Goal: Navigation & Orientation: Find specific page/section

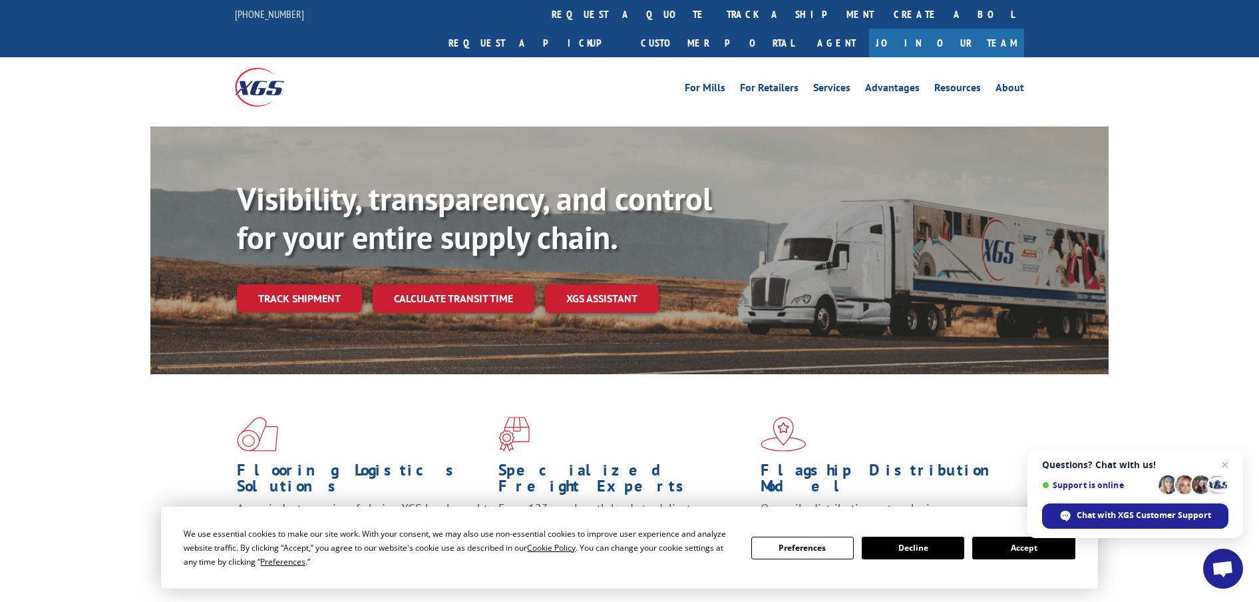
click at [1012, 548] on button "Accept" at bounding box center [1023, 547] width 102 height 23
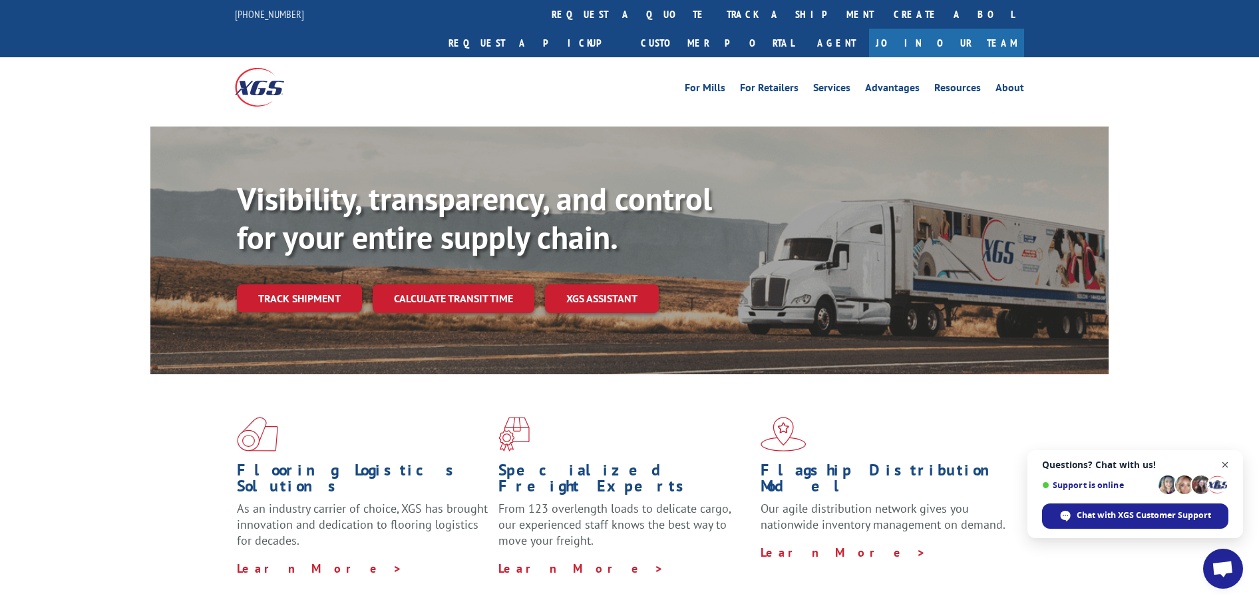
click at [1225, 465] on span "Open chat" at bounding box center [1225, 465] width 17 height 17
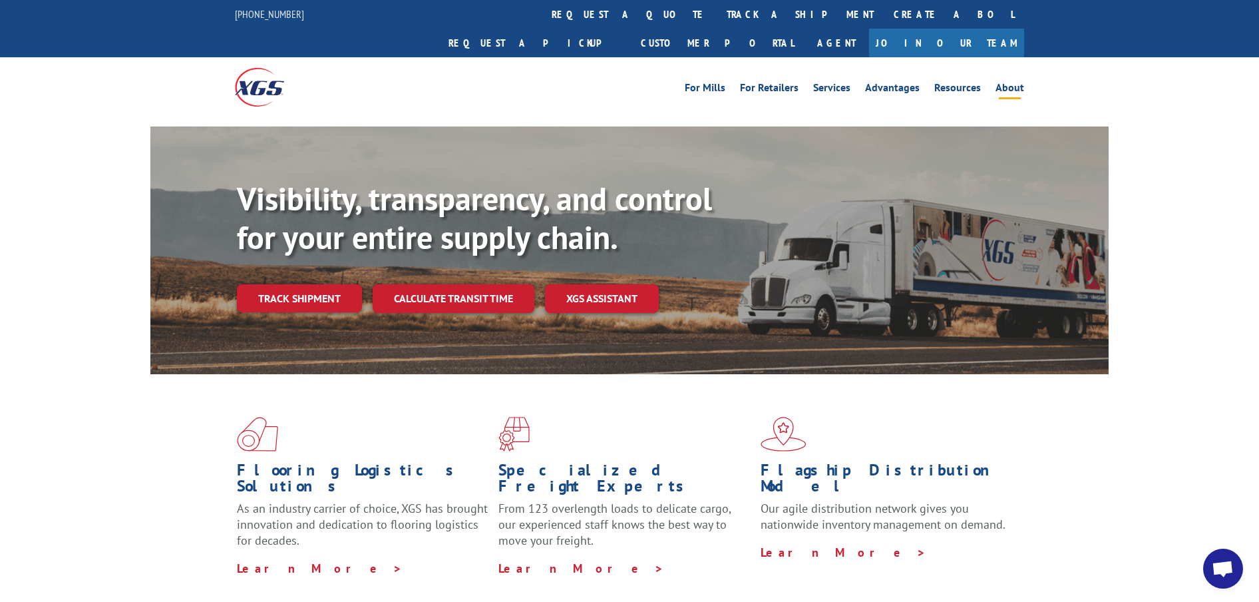
click at [1013, 83] on link "About" at bounding box center [1010, 90] width 29 height 15
